Goal: Information Seeking & Learning: Understand process/instructions

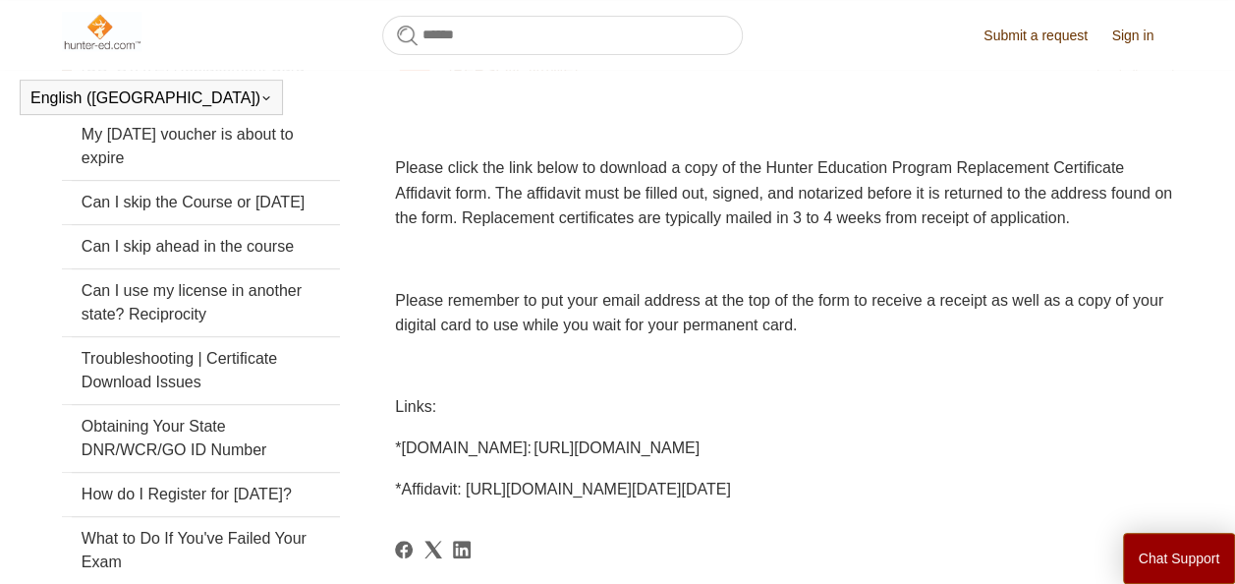
click at [811, 329] on span "Please remember to put your email address at the top of the form to receive a r…" at bounding box center [779, 313] width 769 height 42
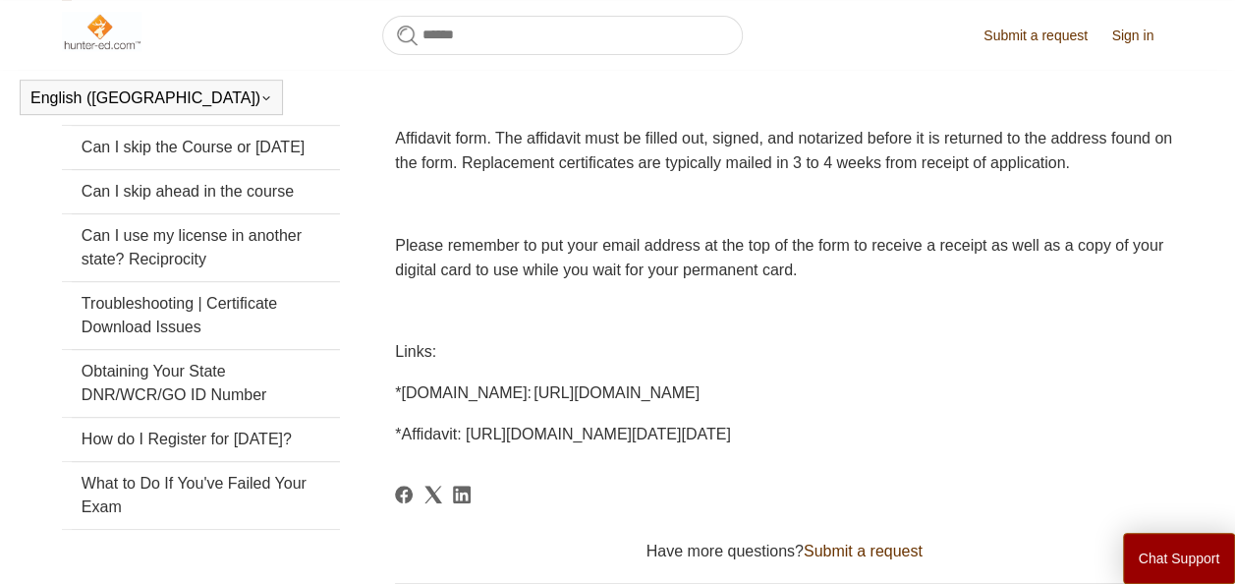
scroll to position [436, 0]
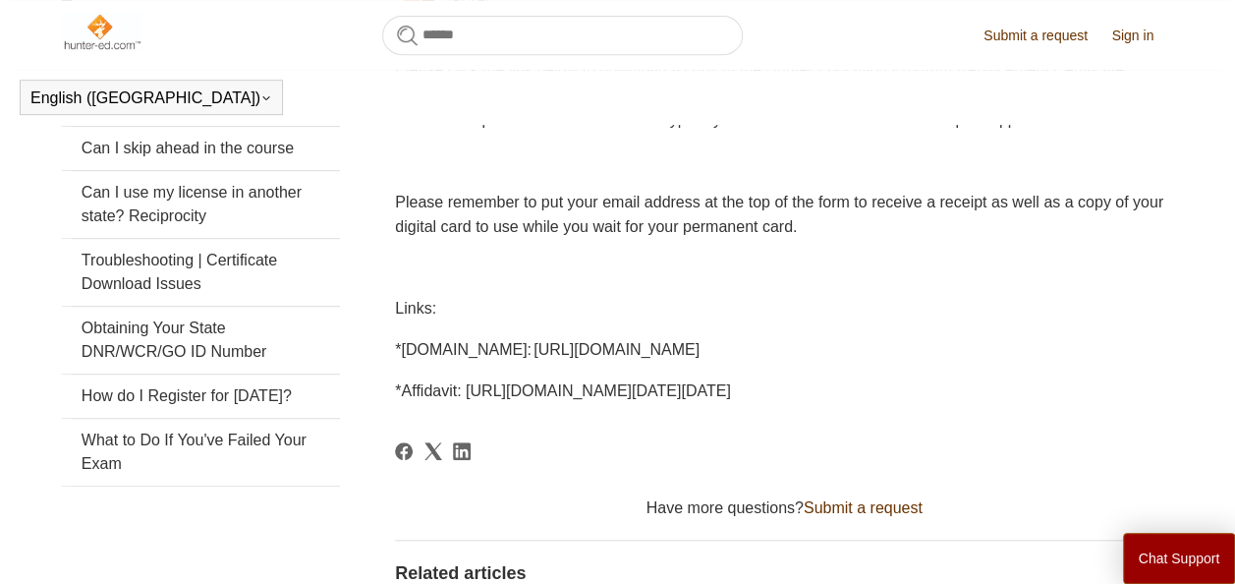
click at [404, 358] on span "*PA.GOV: http://www.pgc.pa.gov/HuntTrap/Hunter-TrapperEducation/Pages/default.a…" at bounding box center [547, 349] width 305 height 17
drag, startPoint x: 401, startPoint y: 374, endPoint x: 796, endPoint y: 403, distance: 396.1
click at [700, 358] on span "*PA.GOV: http://www.pgc.pa.gov/HuntTrap/Hunter-TrapperEducation/Pages/default.a…" at bounding box center [547, 349] width 305 height 17
drag, startPoint x: 796, startPoint y: 403, endPoint x: 679, endPoint y: 391, distance: 117.5
copy span "PA.GOV: http://www.pgc.pa.gov/HuntTrap/Hunter-TrapperEducation/Pages/default.as…"
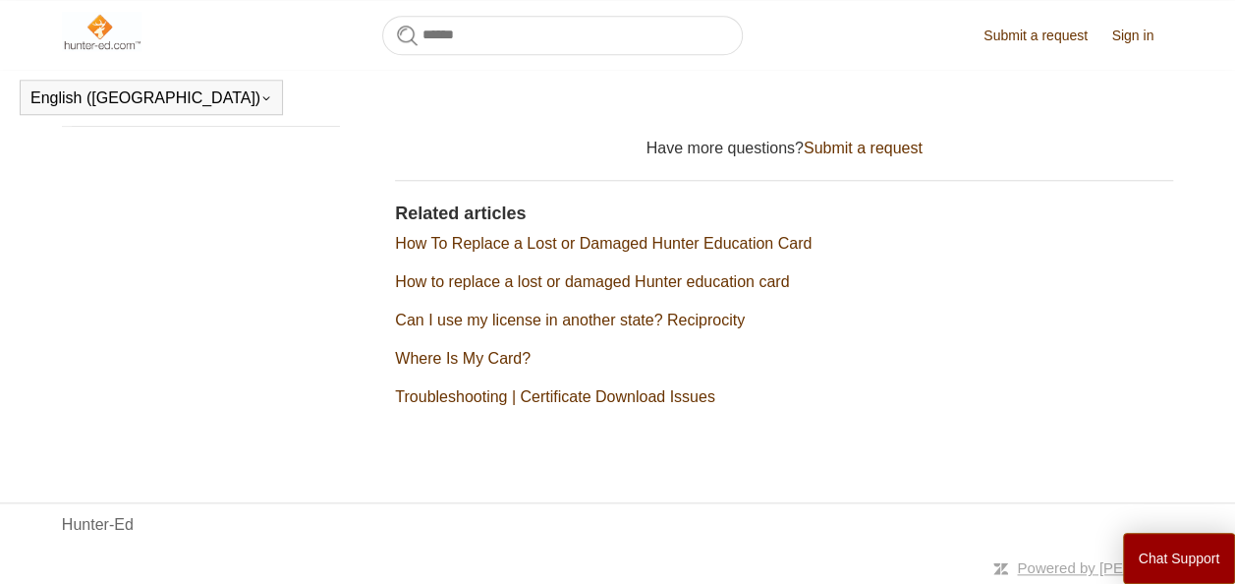
scroll to position [871, 0]
click at [754, 242] on link "How To Replace a Lost or Damaged Hunter Education Card" at bounding box center [603, 243] width 417 height 17
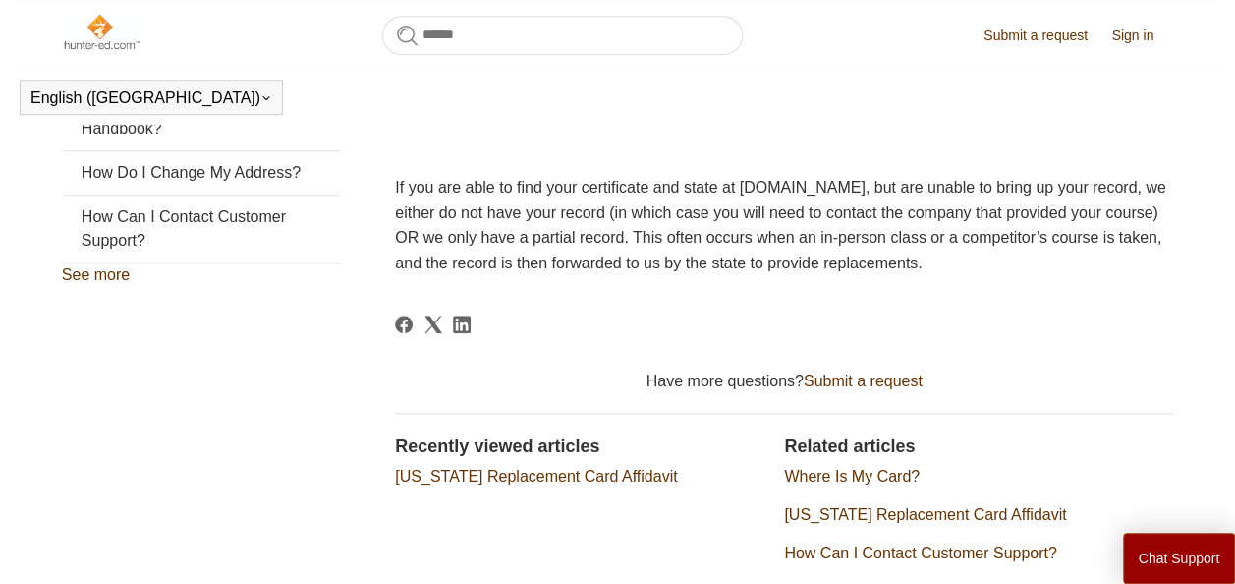
scroll to position [731, 0]
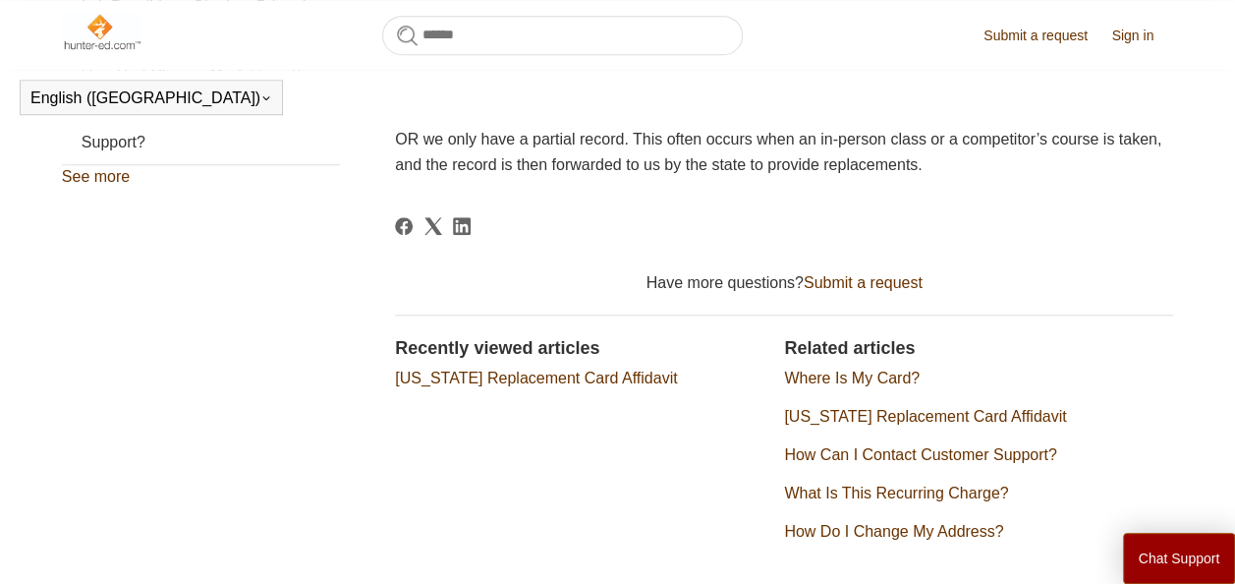
click at [525, 386] on link "[US_STATE] Replacement Card Affidavit" at bounding box center [536, 378] width 282 height 17
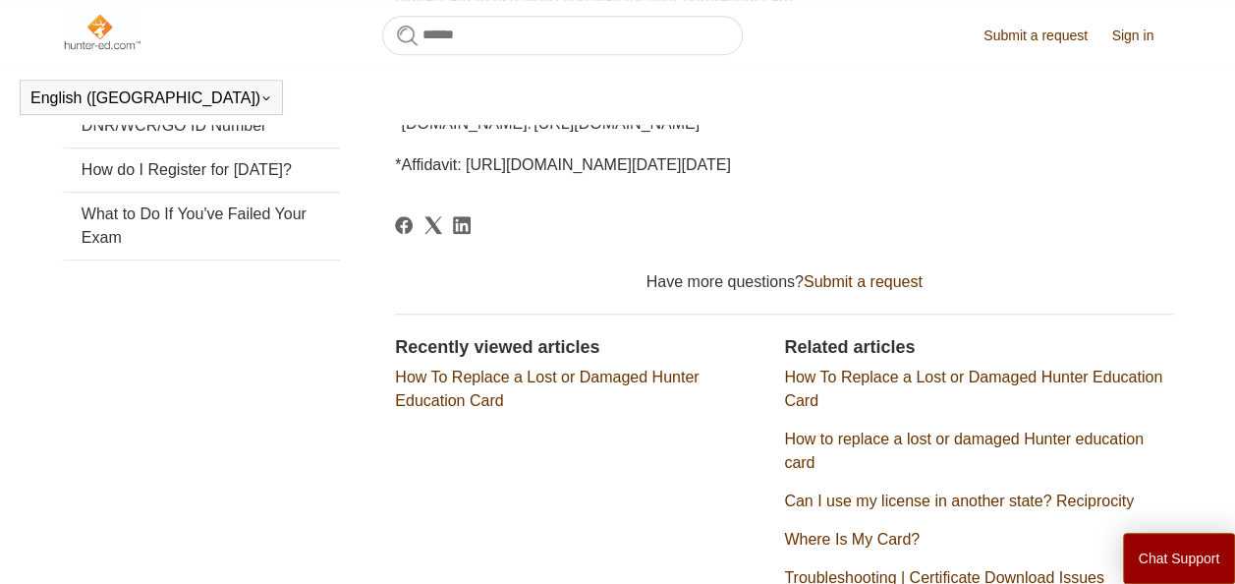
scroll to position [829, 0]
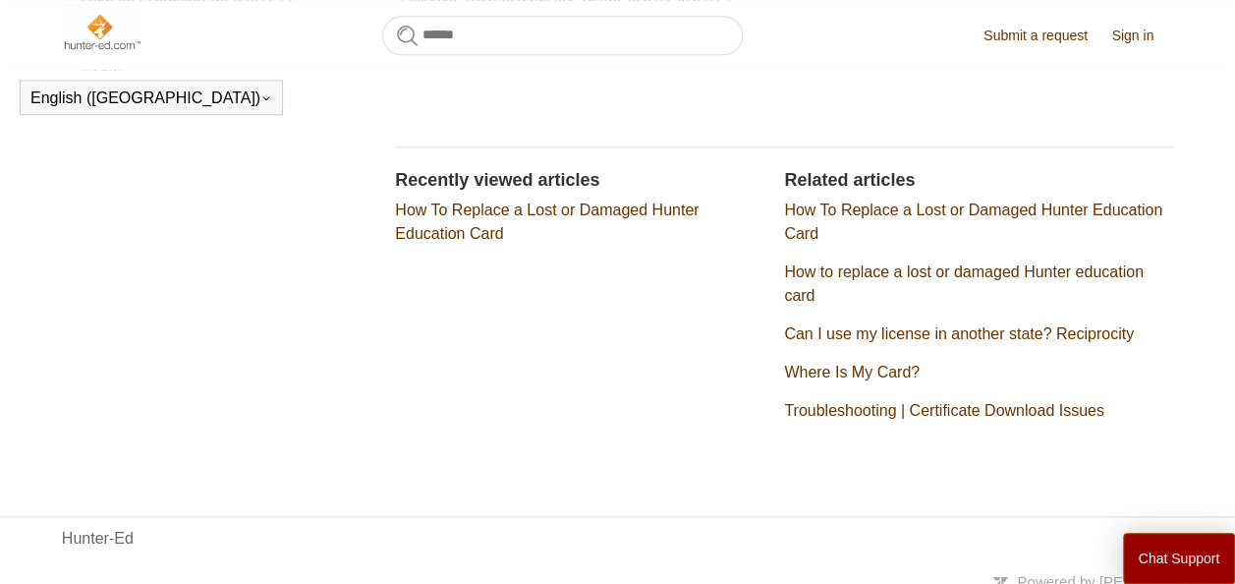
click at [845, 242] on link "How To Replace a Lost or Damaged Hunter Education Card" at bounding box center [973, 221] width 378 height 40
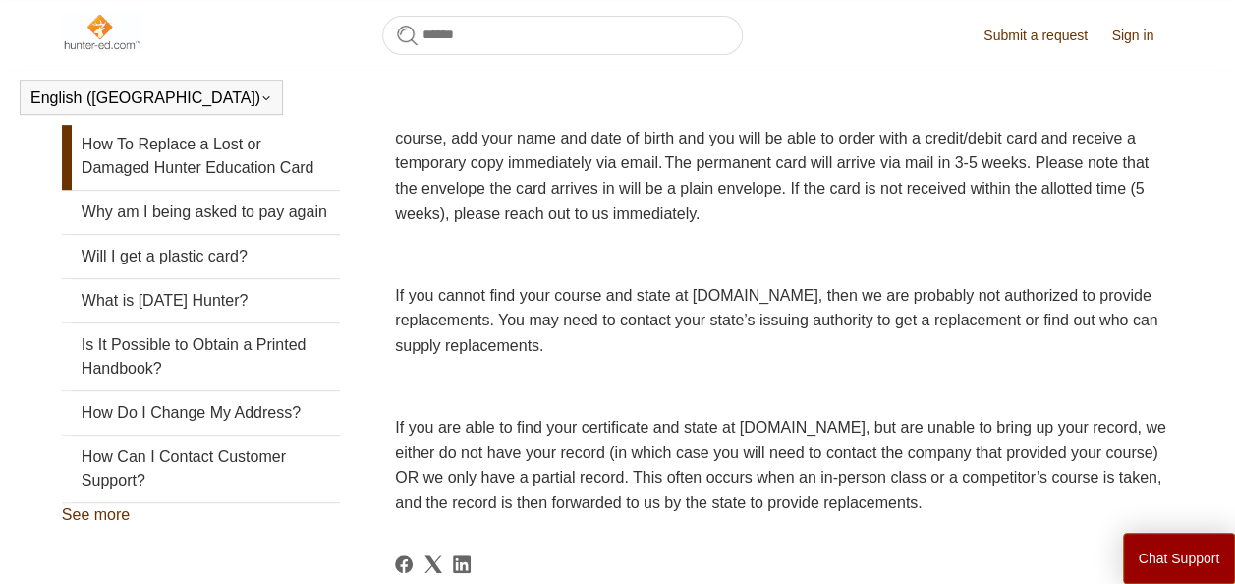
scroll to position [338, 0]
